Goal: Transaction & Acquisition: Purchase product/service

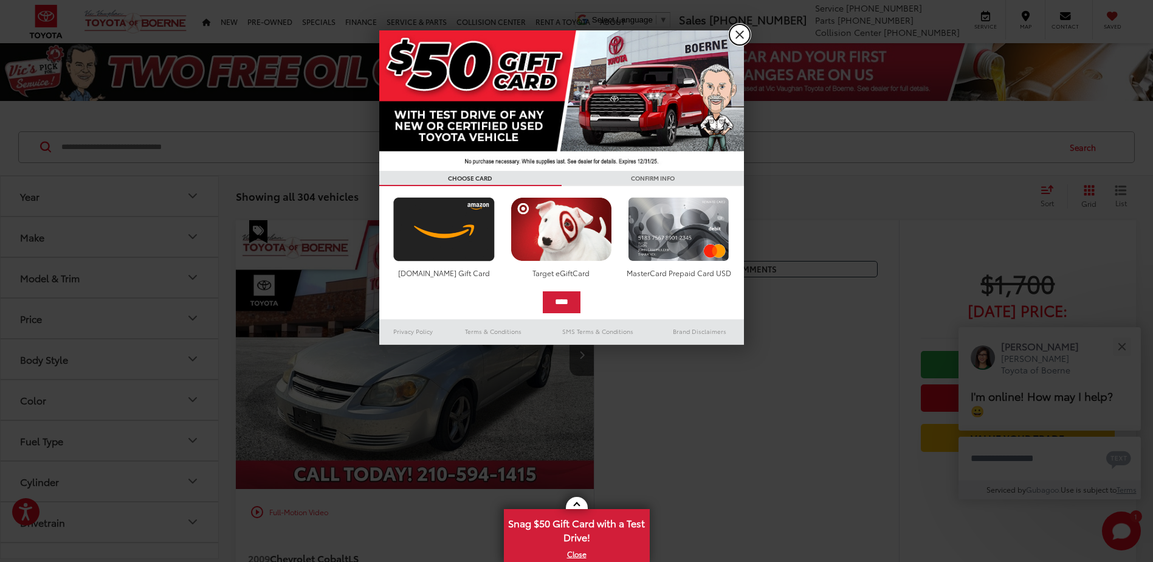
click at [746, 30] on link "X" at bounding box center [740, 34] width 21 height 21
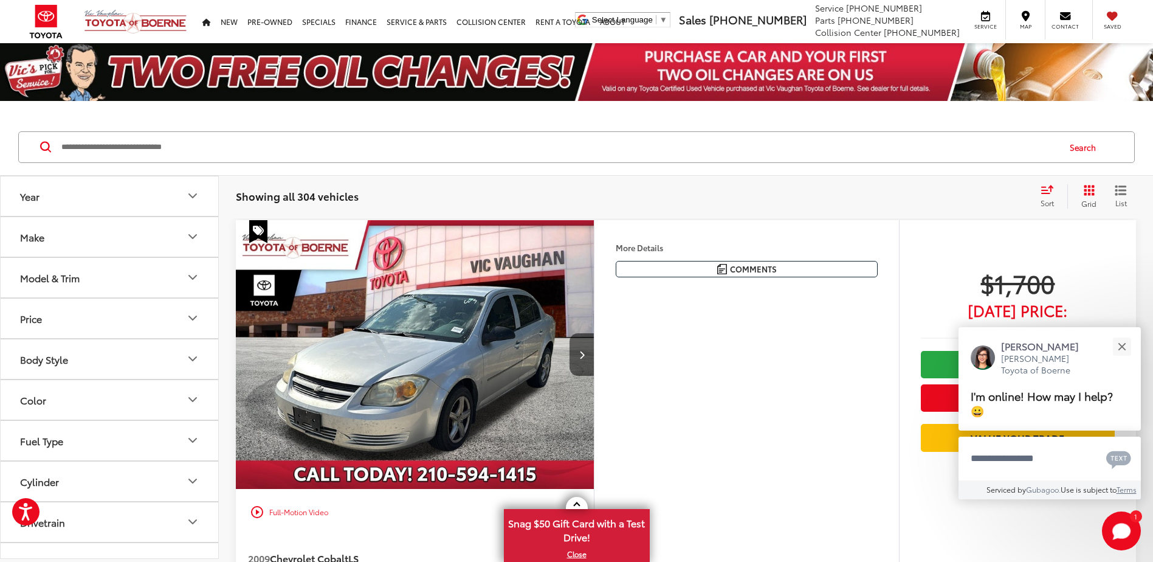
click at [193, 244] on button "Make" at bounding box center [110, 237] width 219 height 40
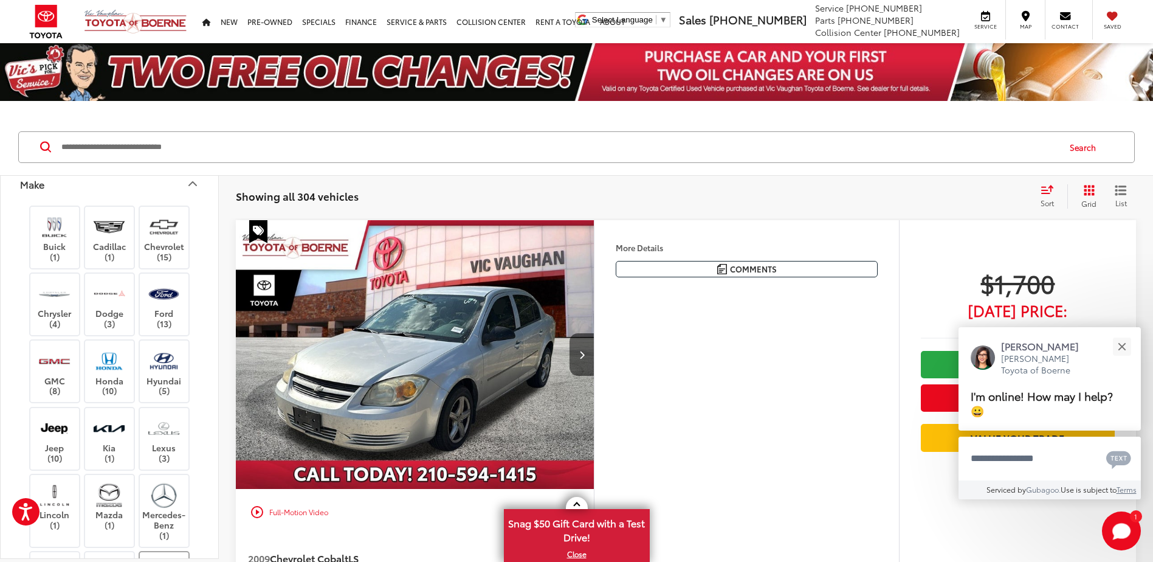
scroll to position [243, 0]
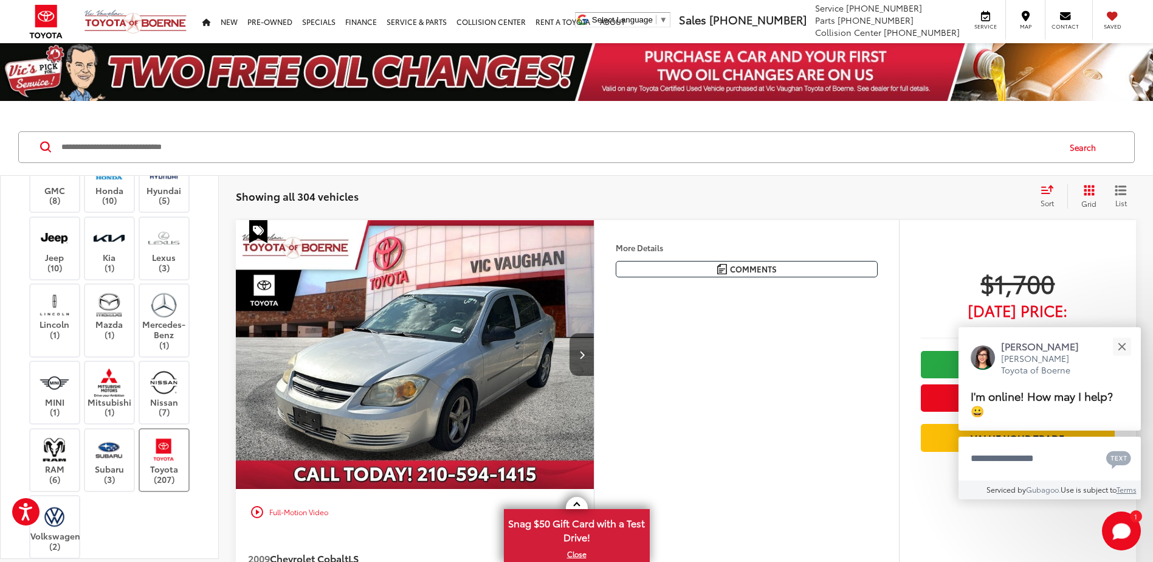
click at [152, 456] on img at bounding box center [163, 449] width 33 height 29
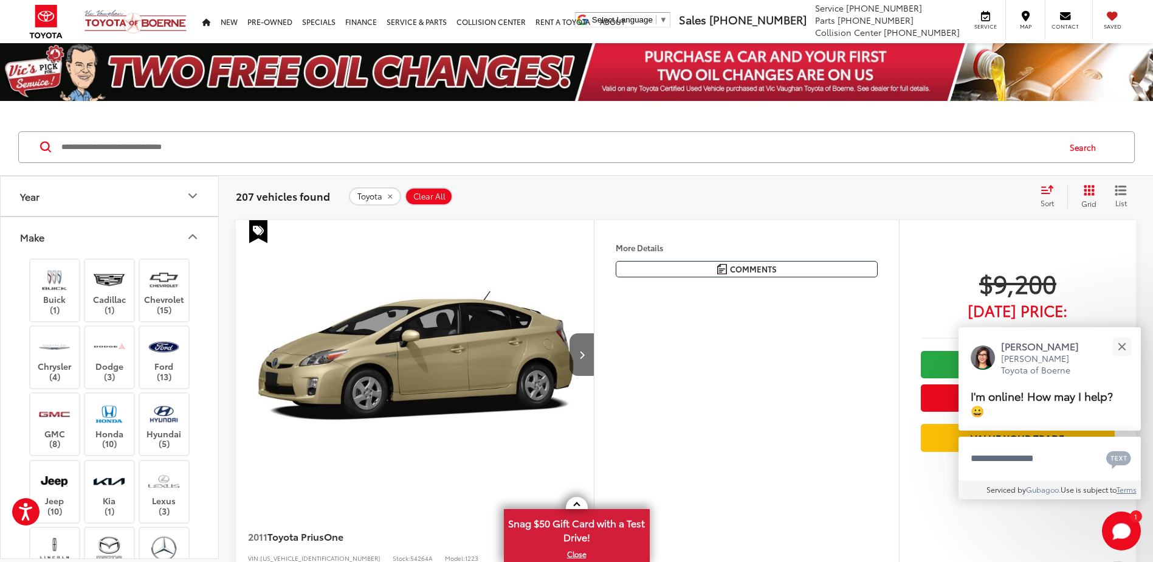
click at [195, 235] on icon "Make" at bounding box center [192, 236] width 15 height 15
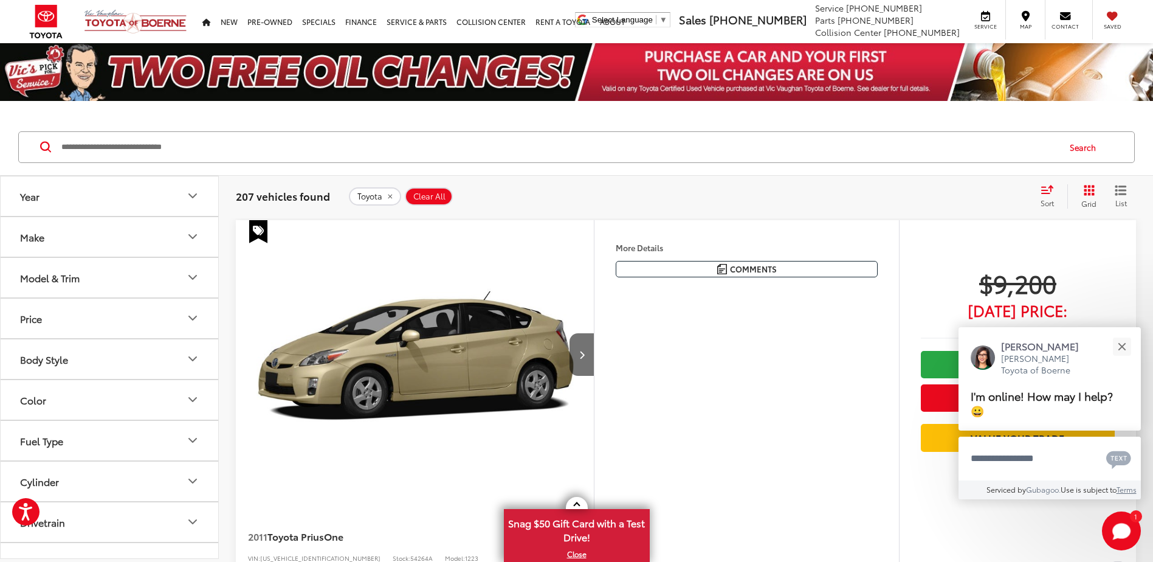
click at [193, 274] on icon "Model & Trim" at bounding box center [192, 277] width 15 height 15
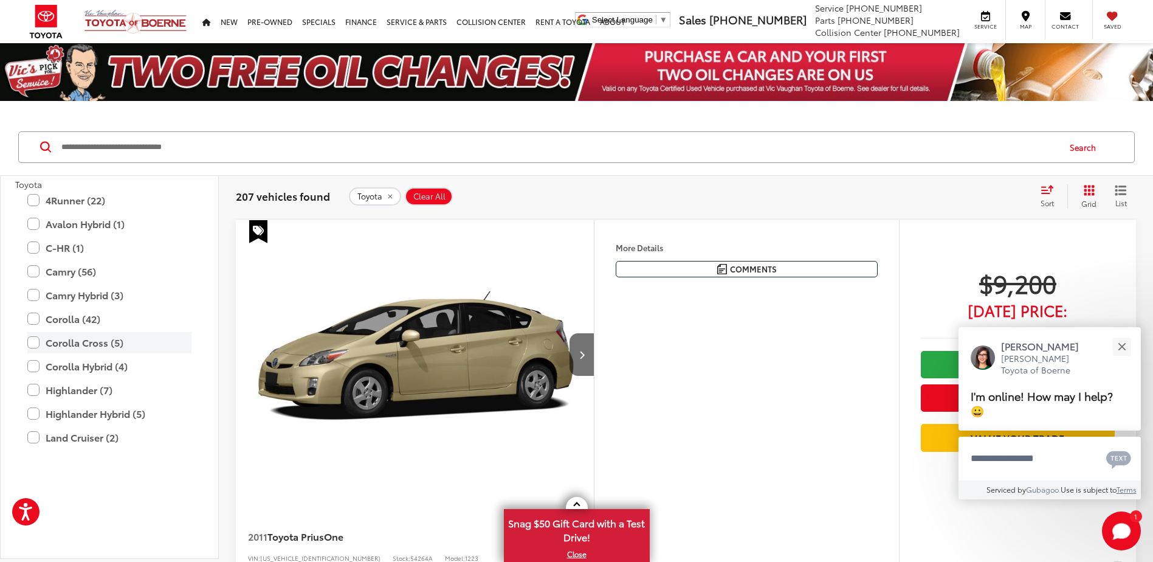
scroll to position [365, 0]
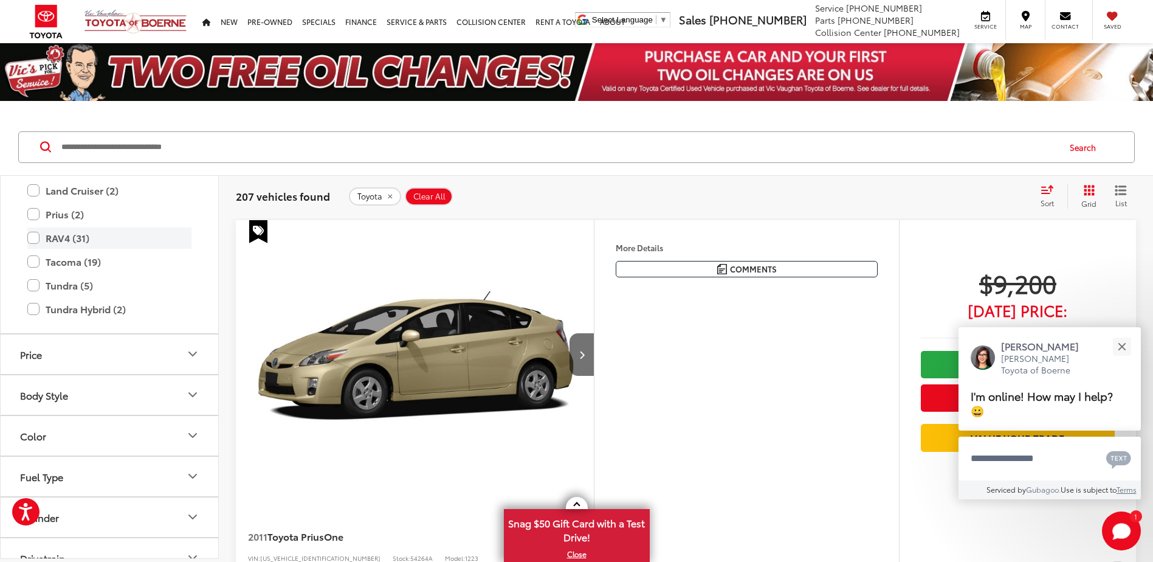
click at [38, 241] on label "RAV4 (31)" at bounding box center [109, 237] width 164 height 21
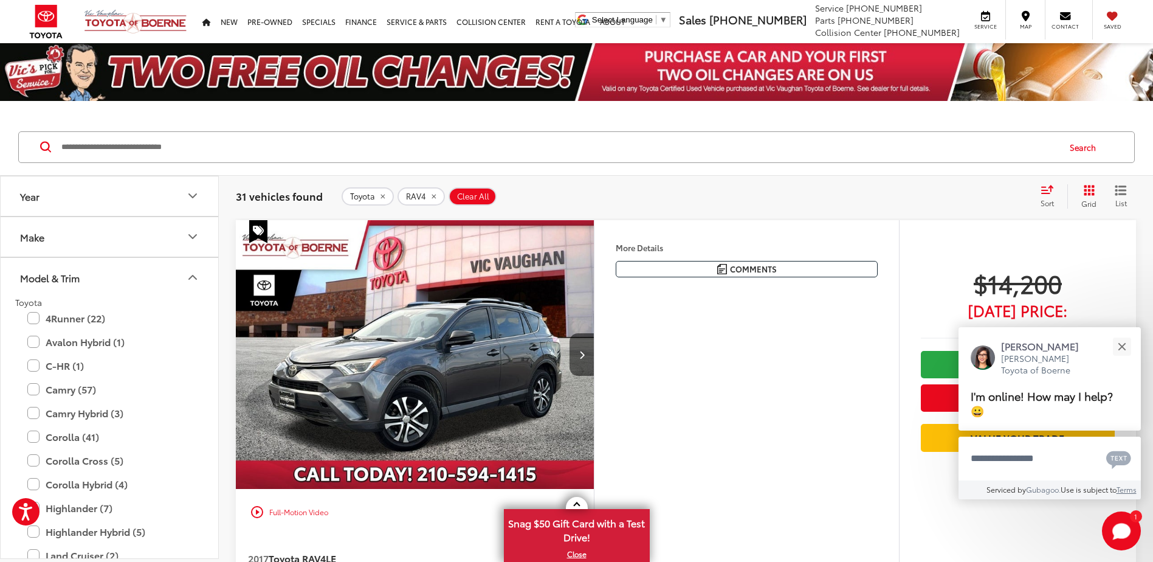
click at [190, 276] on icon "Model & Trim" at bounding box center [192, 277] width 15 height 15
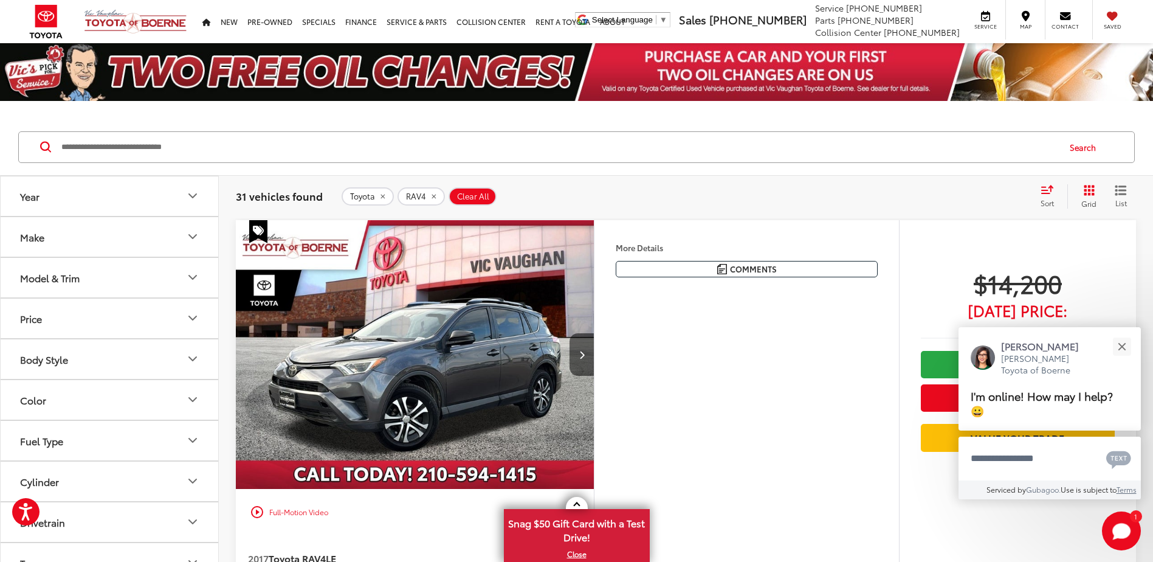
scroll to position [122, 0]
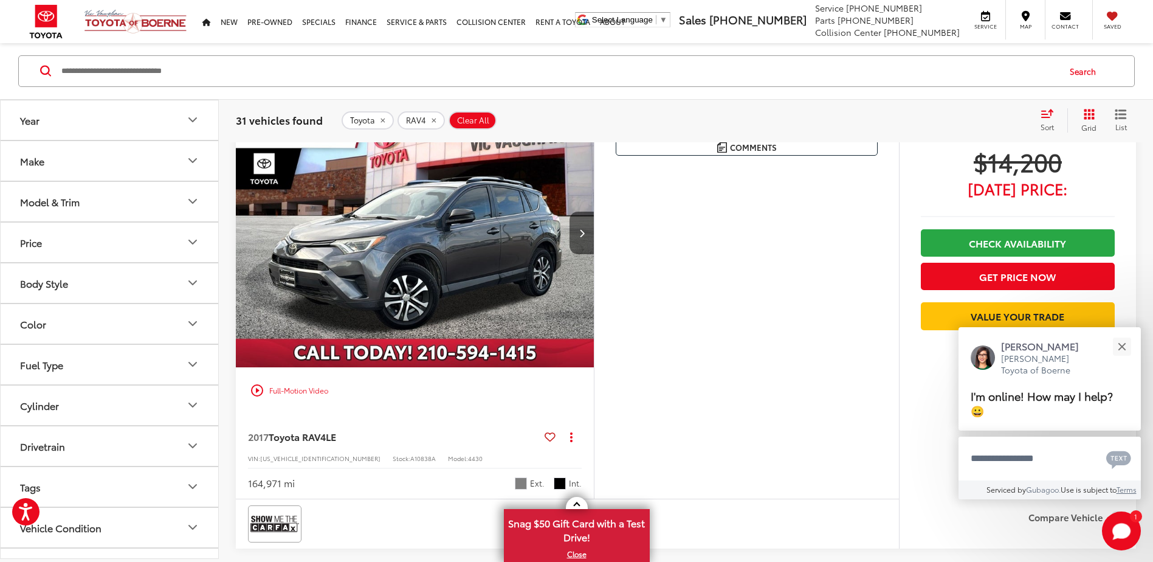
click at [195, 245] on icon "Price" at bounding box center [192, 242] width 15 height 15
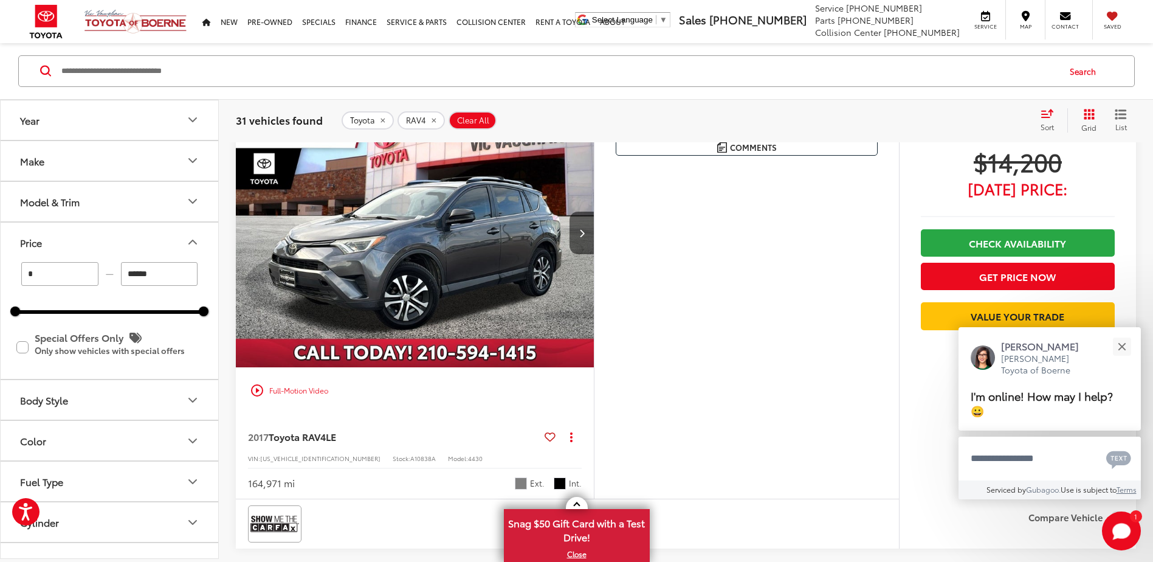
drag, startPoint x: 136, startPoint y: 273, endPoint x: 94, endPoint y: 274, distance: 41.3
click at [94, 274] on div "* — ******" at bounding box center [109, 274] width 188 height 24
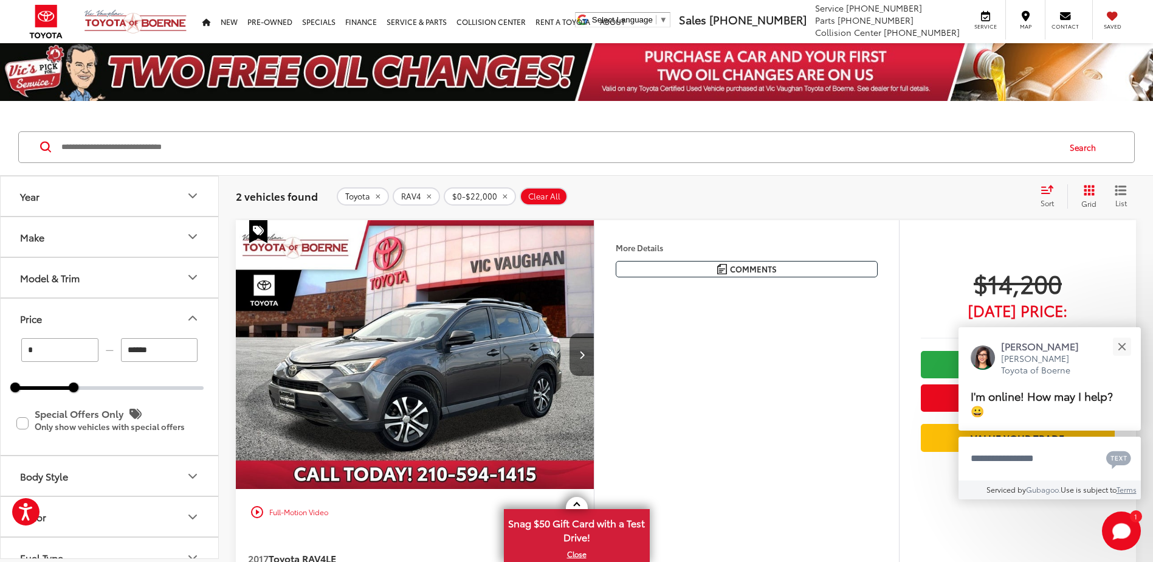
click at [137, 348] on input "******" at bounding box center [159, 350] width 77 height 24
type input "******"
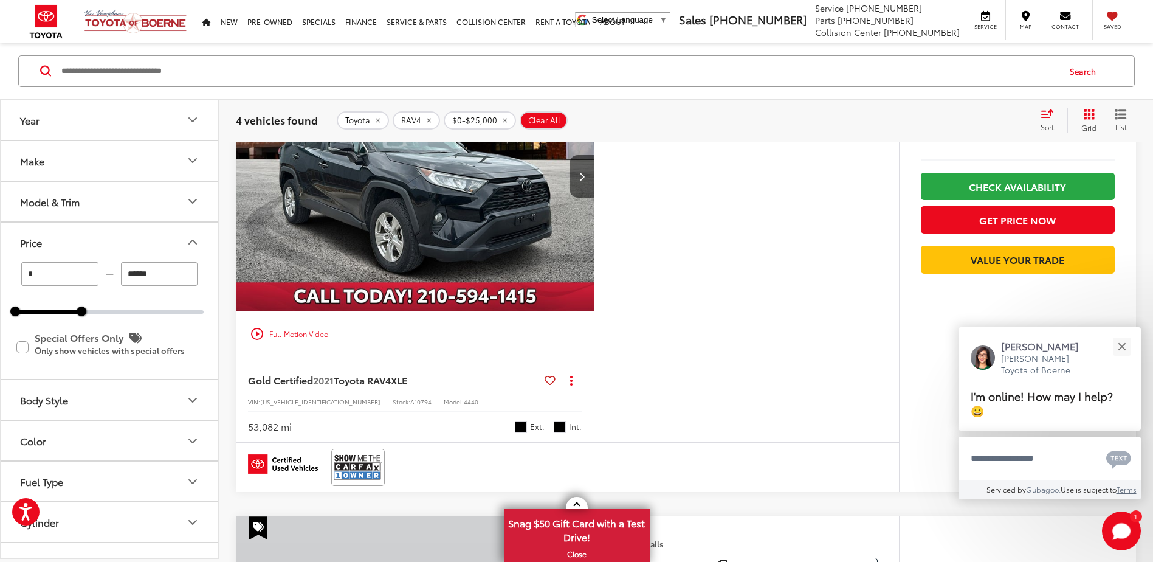
scroll to position [995, 0]
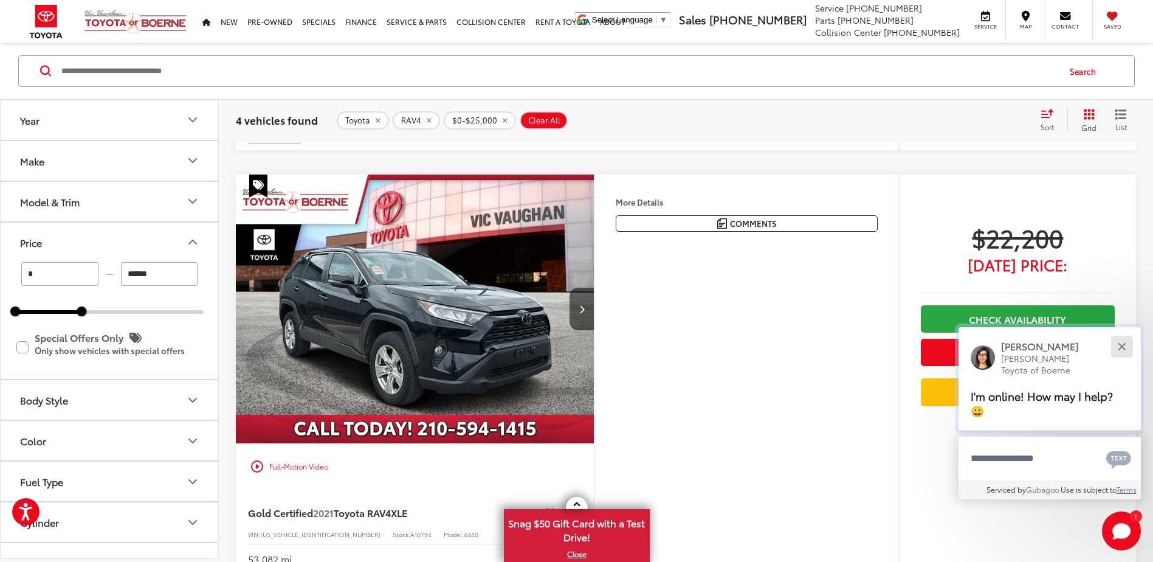
click at [1121, 348] on div "Close" at bounding box center [1122, 346] width 8 height 8
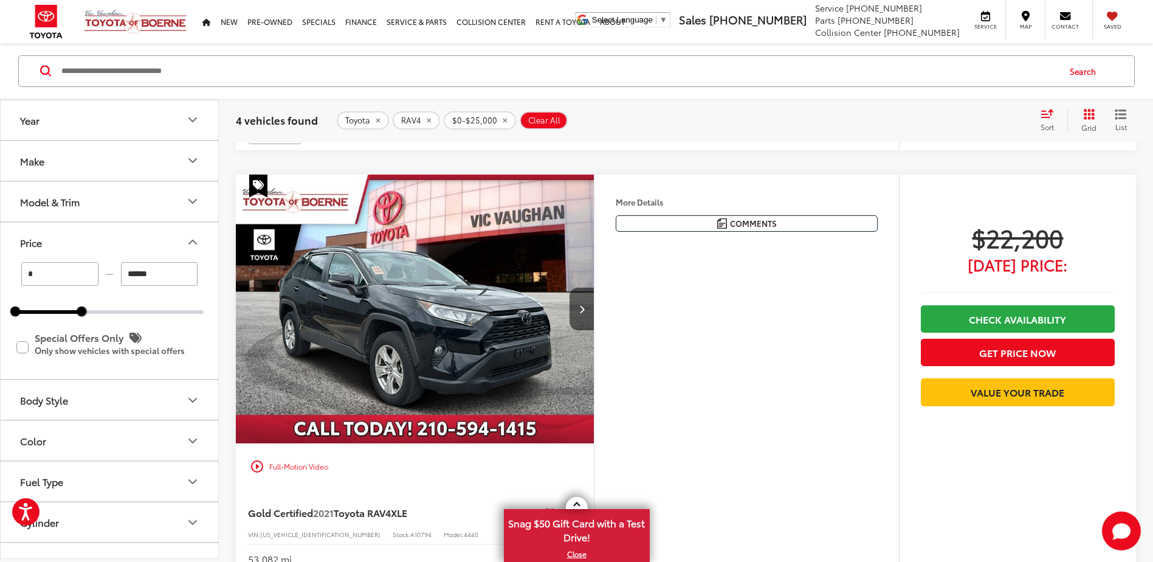
click at [446, 360] on img "2021 Toyota RAV4 XLE 0" at bounding box center [415, 309] width 360 height 270
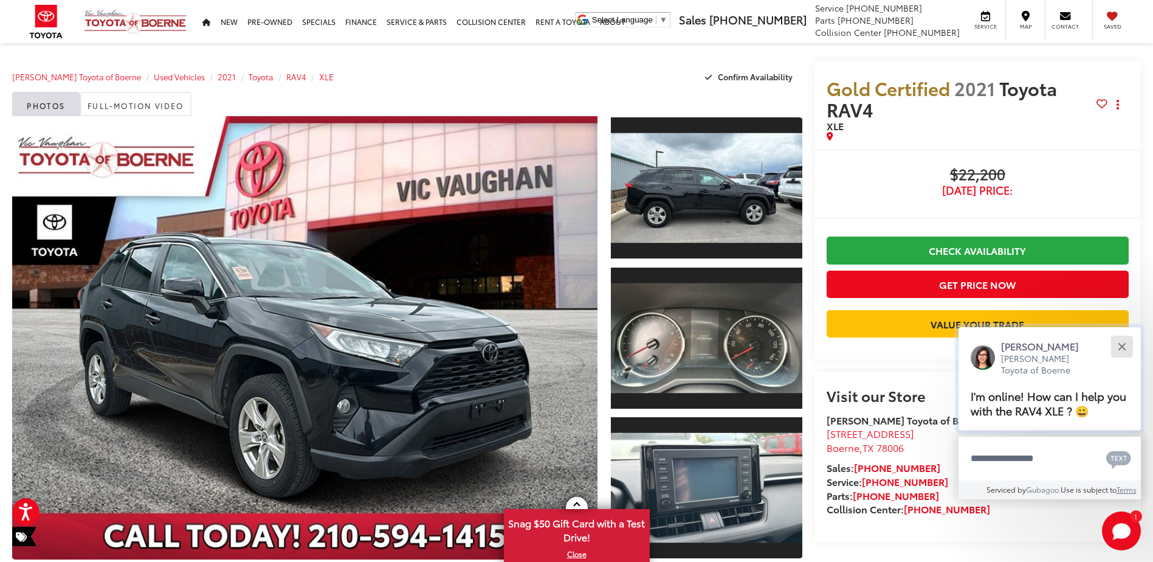
click at [1117, 345] on button "Close" at bounding box center [1122, 346] width 26 height 26
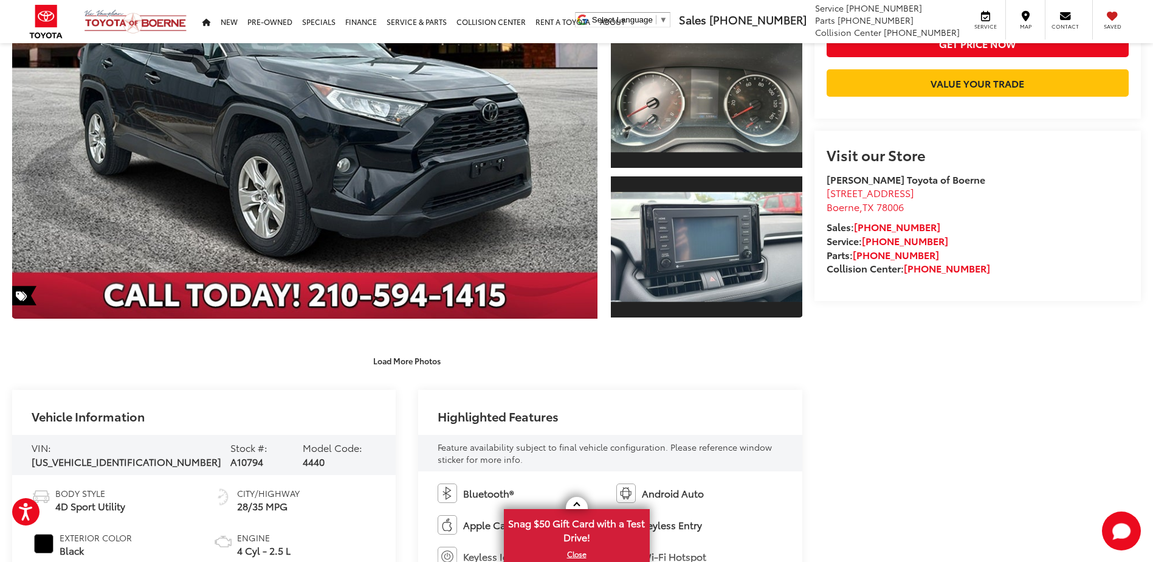
scroll to position [304, 0]
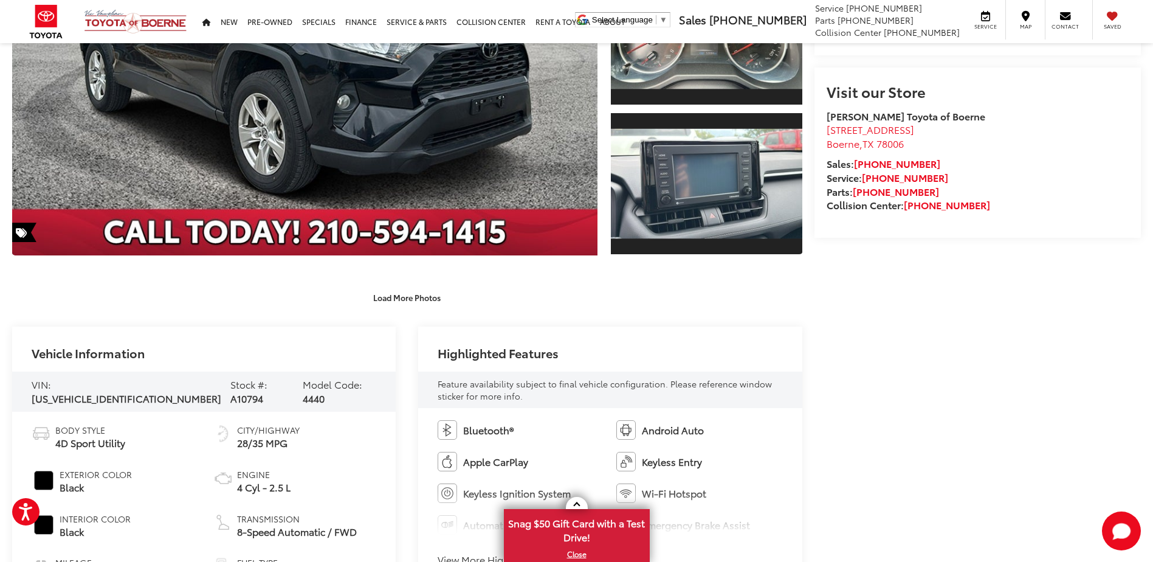
click at [412, 285] on div "Load More Photos" at bounding box center [407, 291] width 790 height 34
click at [420, 291] on button "Load More Photos" at bounding box center [407, 296] width 85 height 21
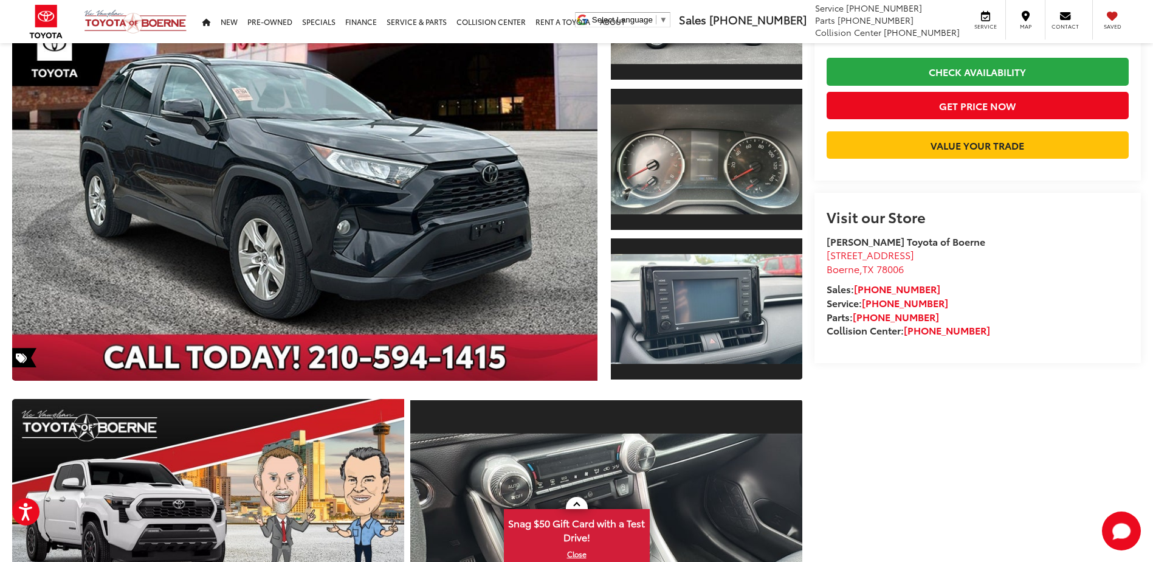
scroll to position [0, 0]
